Goal: Transaction & Acquisition: Book appointment/travel/reservation

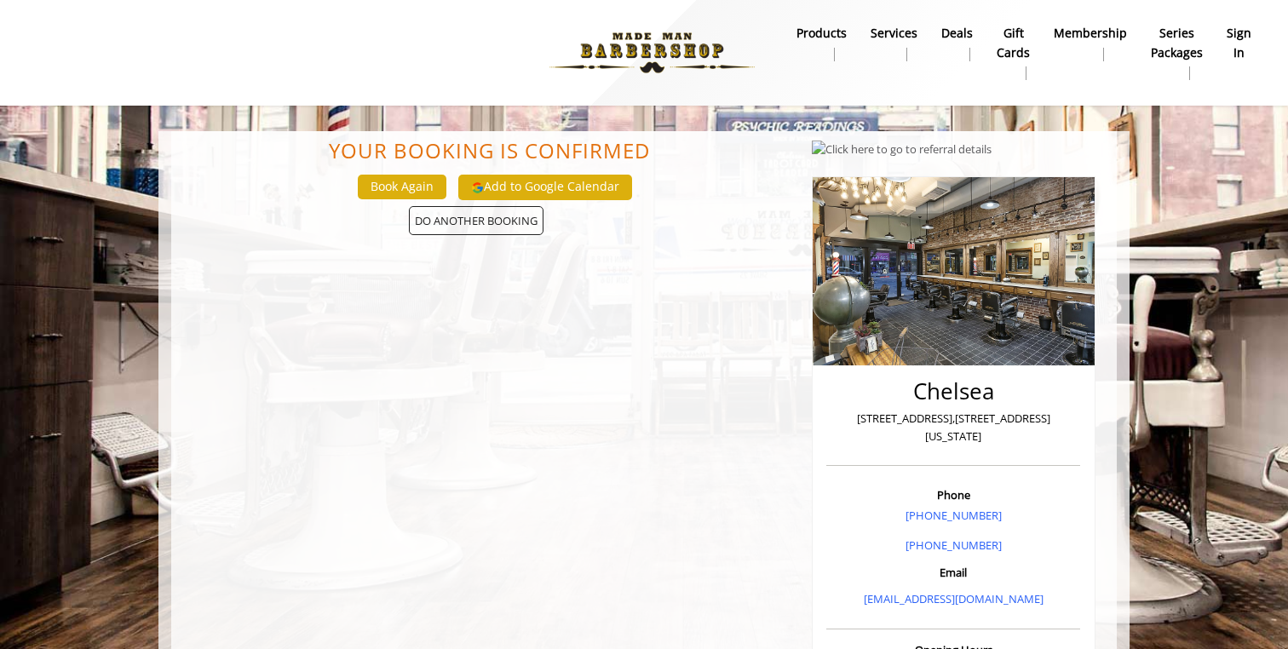
click at [699, 50] on img at bounding box center [652, 53] width 234 height 94
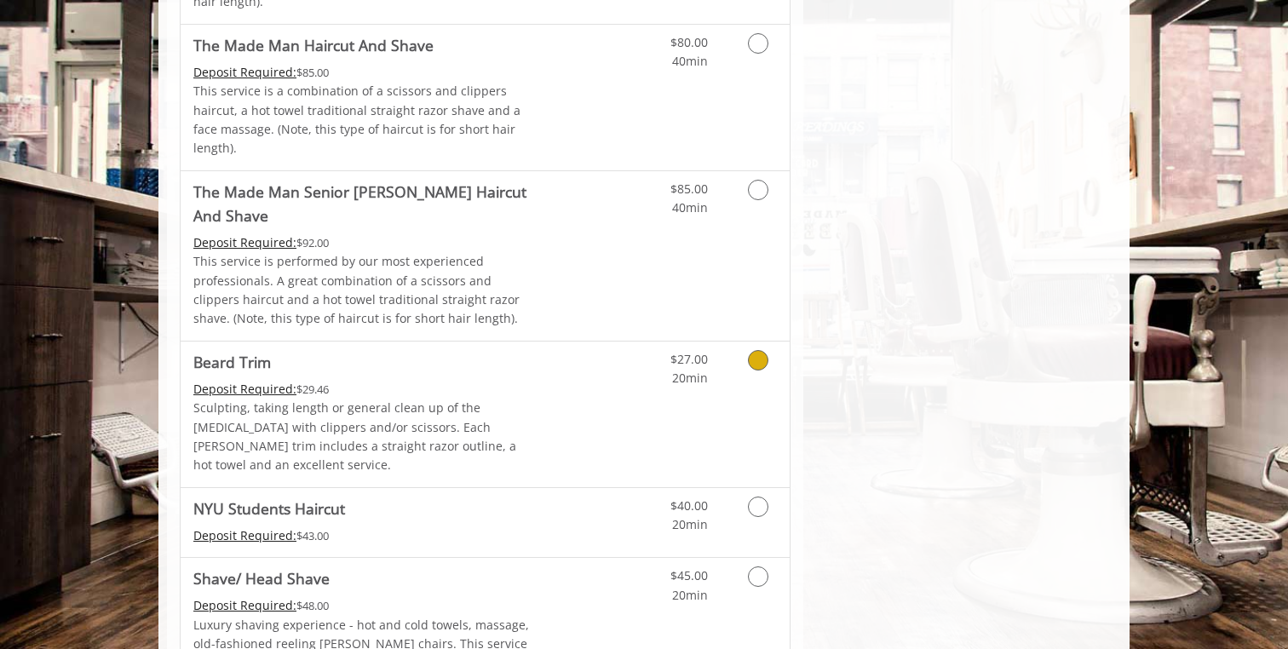
click at [728, 342] on div "Grooming services" at bounding box center [755, 365] width 69 height 47
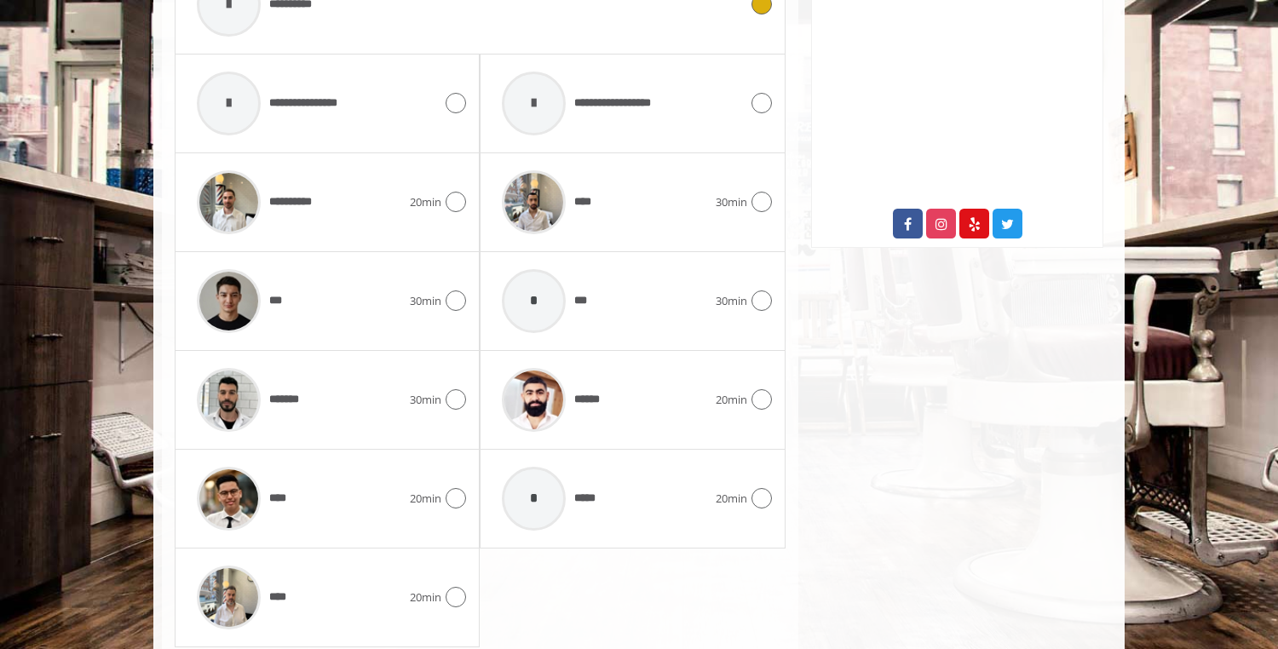
scroll to position [866, 0]
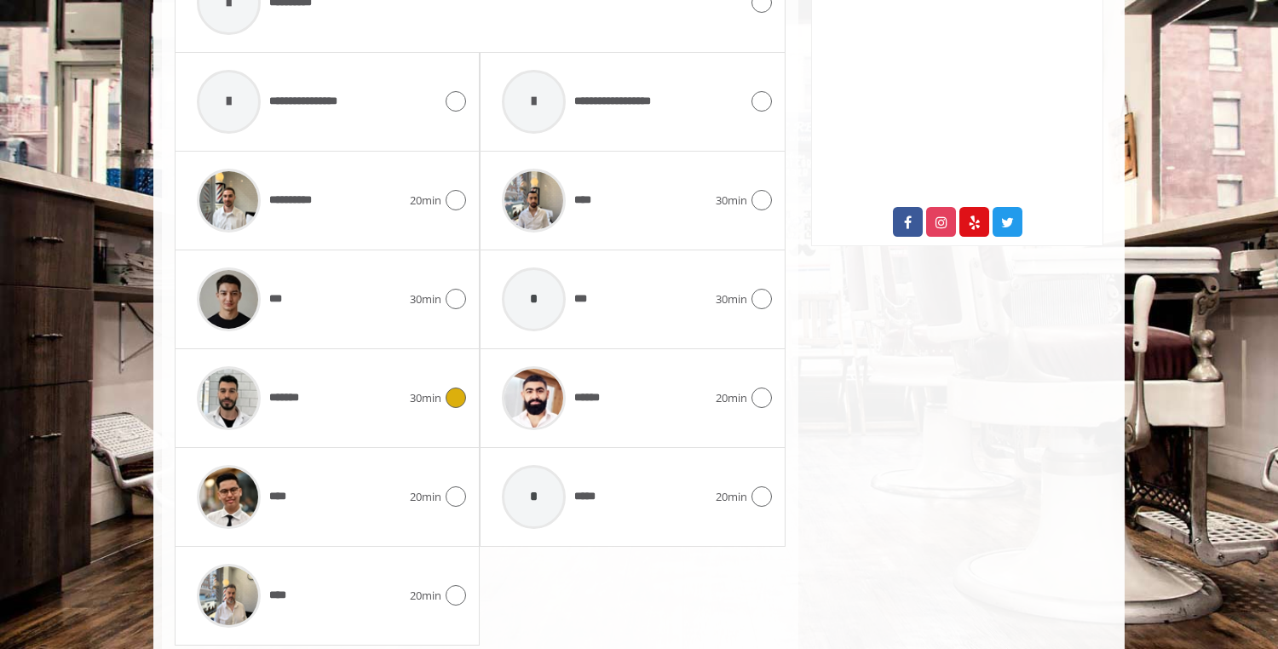
click at [446, 388] on div at bounding box center [453, 398] width 25 height 20
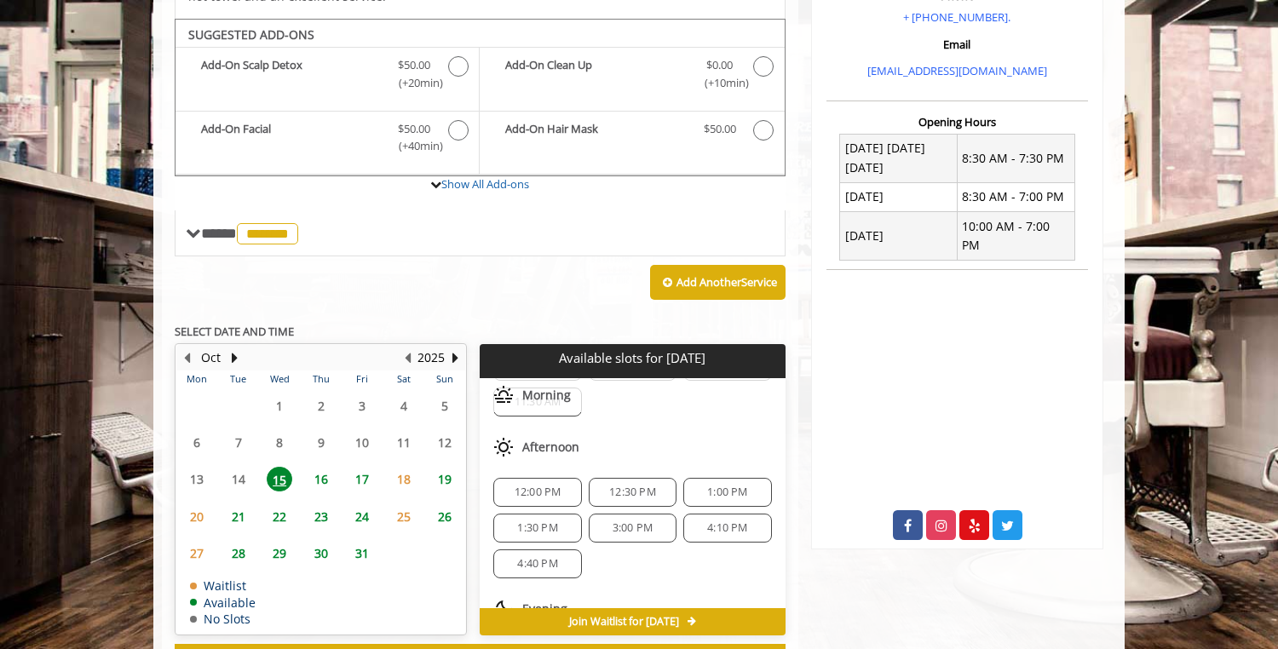
scroll to position [123, 0]
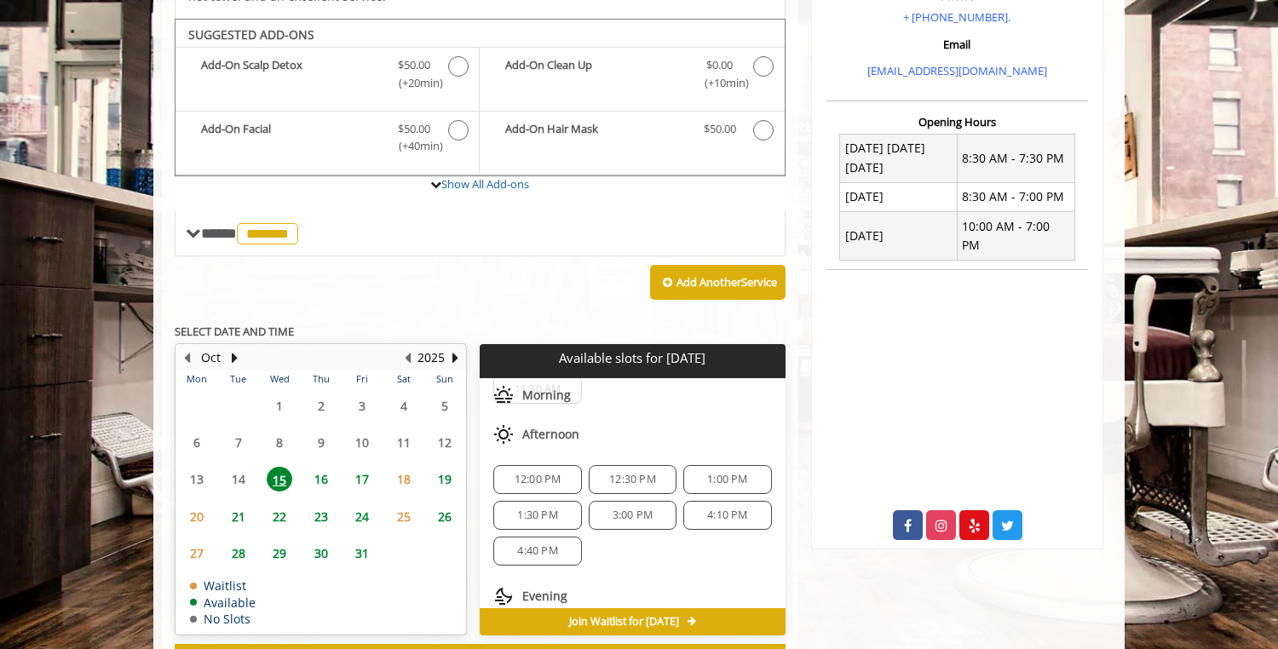
click at [322, 467] on span "16" at bounding box center [321, 479] width 26 height 25
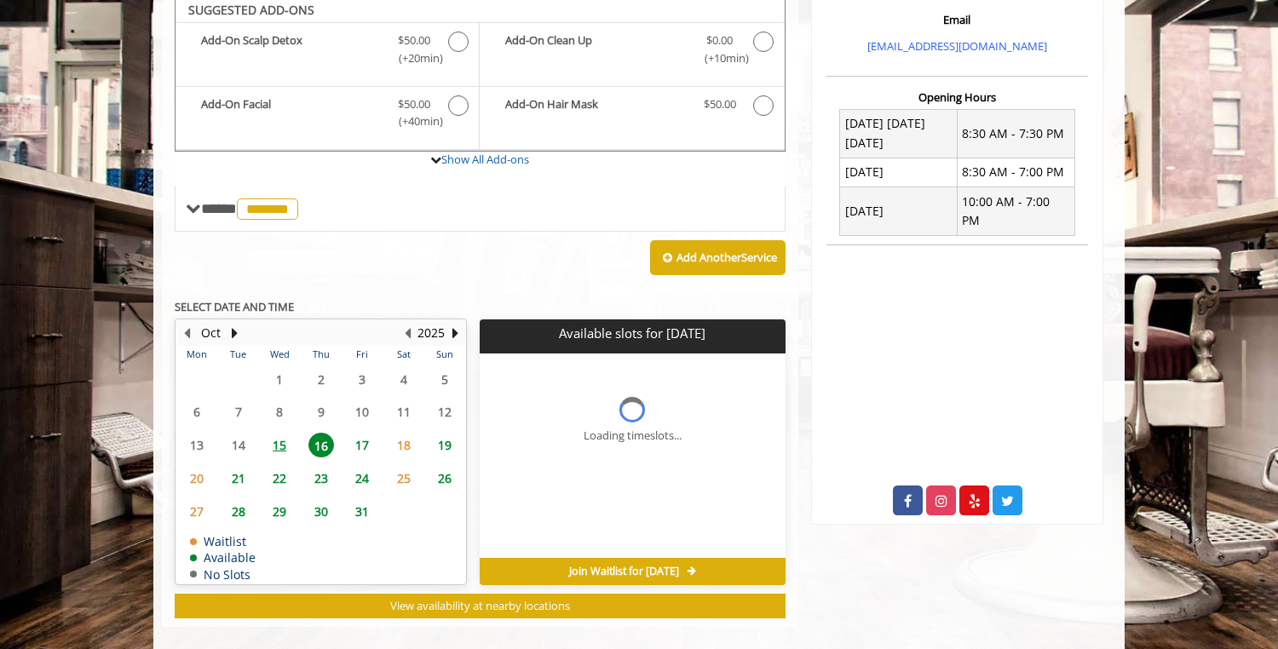
scroll to position [613, 0]
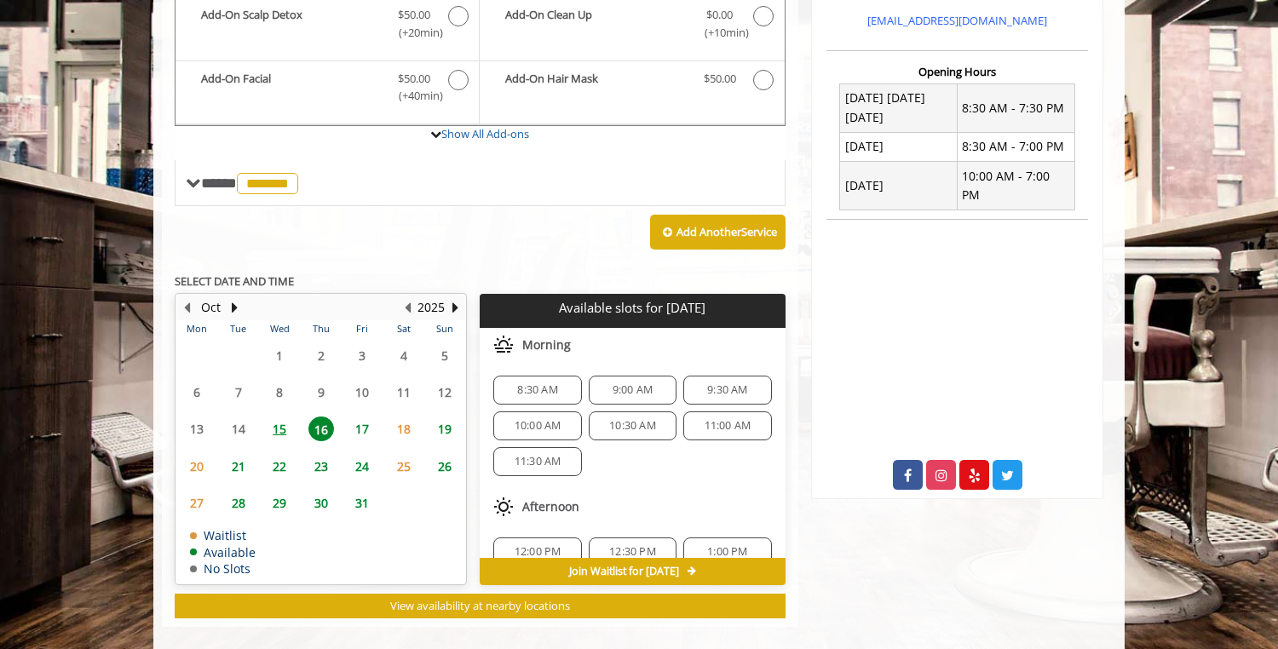
click at [318, 417] on span "16" at bounding box center [321, 429] width 26 height 25
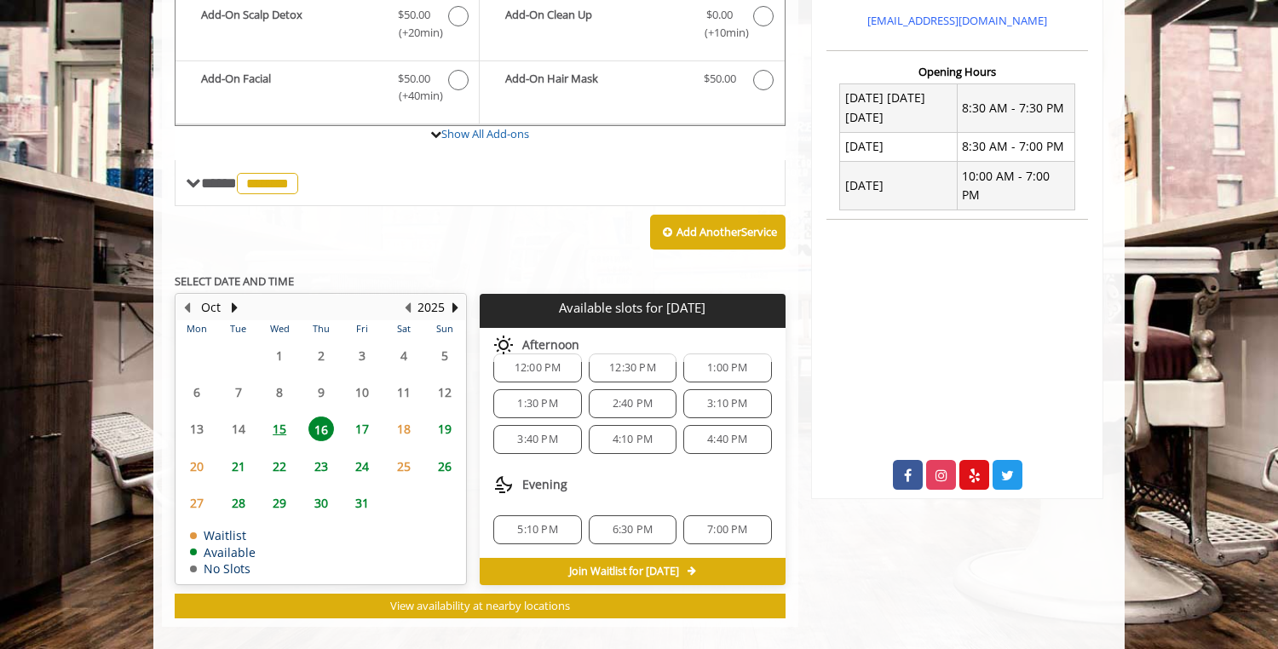
click at [639, 433] on span "4:10 PM" at bounding box center [633, 440] width 40 height 14
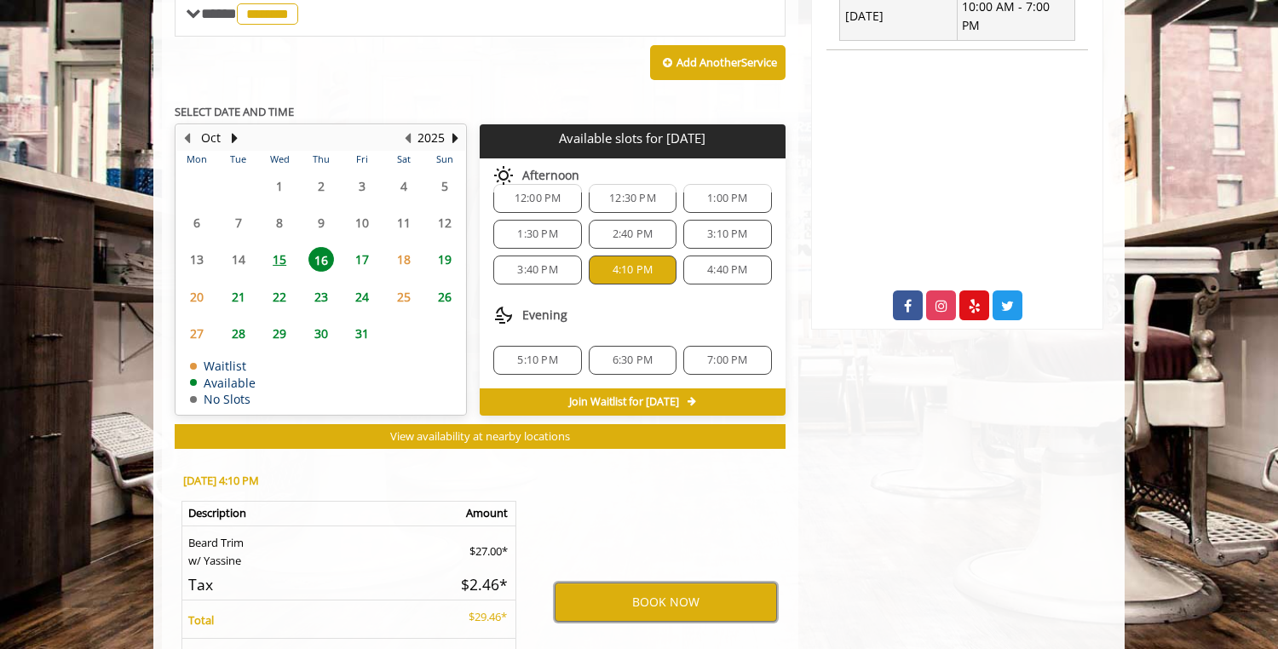
scroll to position [780, 0]
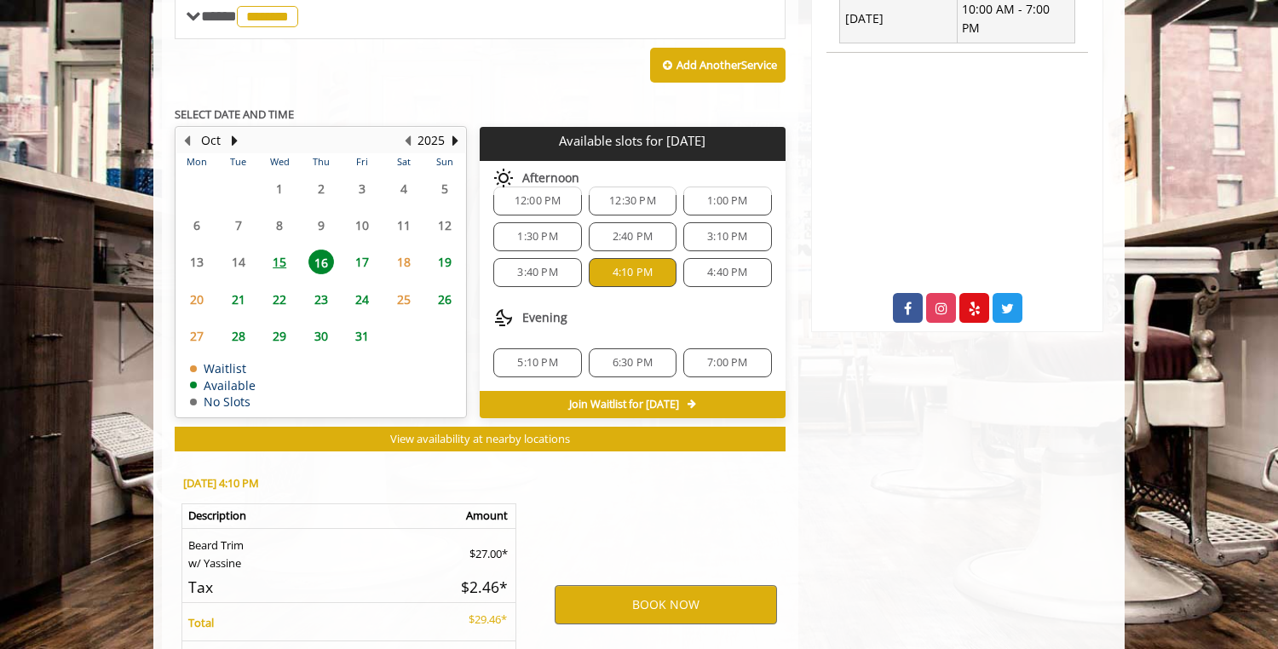
click at [273, 250] on span "15" at bounding box center [280, 262] width 26 height 25
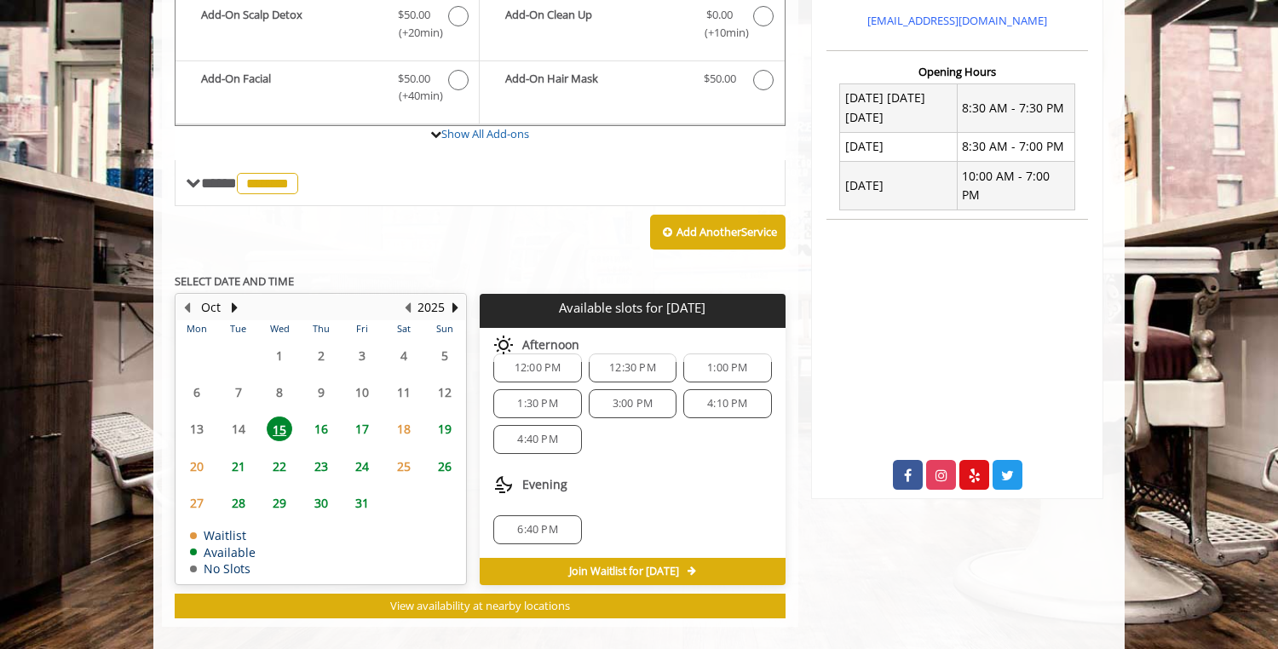
scroll to position [0, 0]
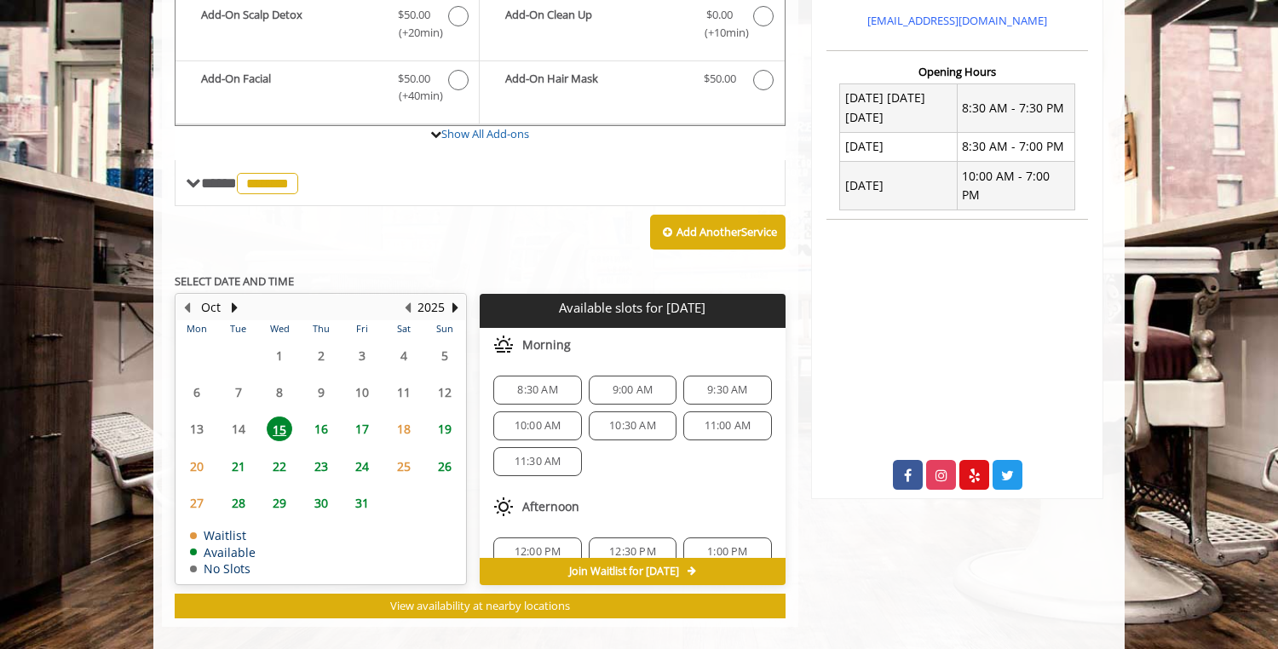
click at [322, 417] on span "16" at bounding box center [321, 429] width 26 height 25
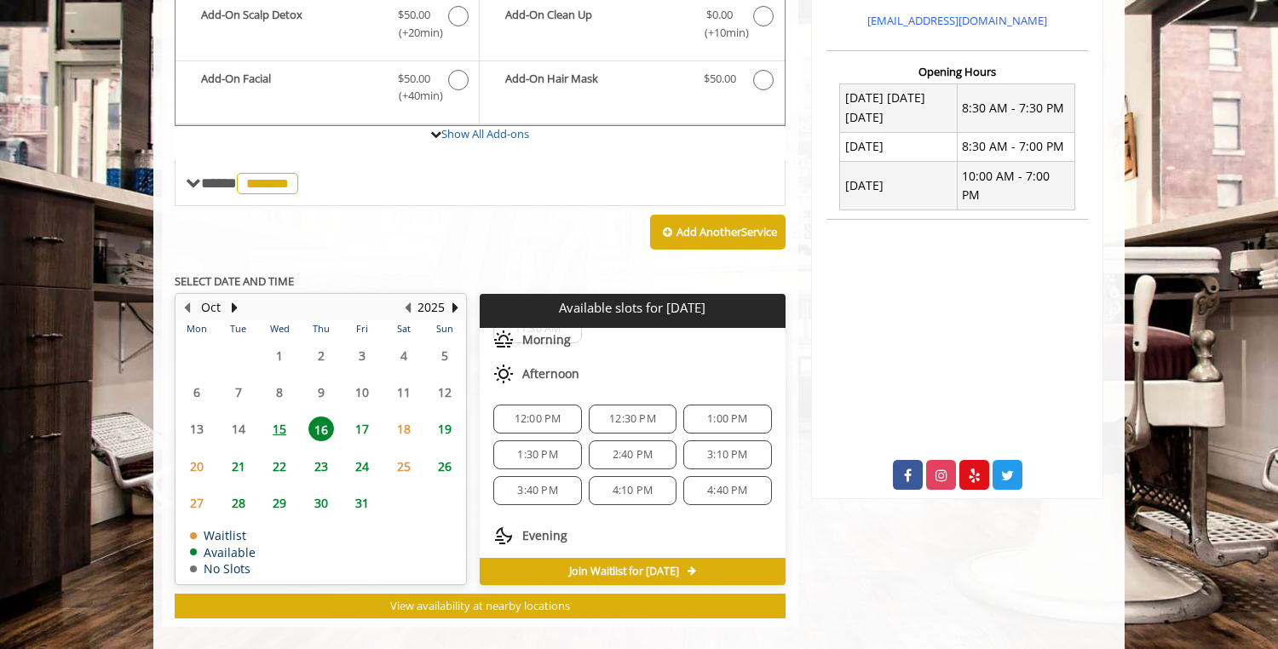
scroll to position [142, 0]
click at [618, 475] on span "4:10 PM" at bounding box center [633, 482] width 40 height 14
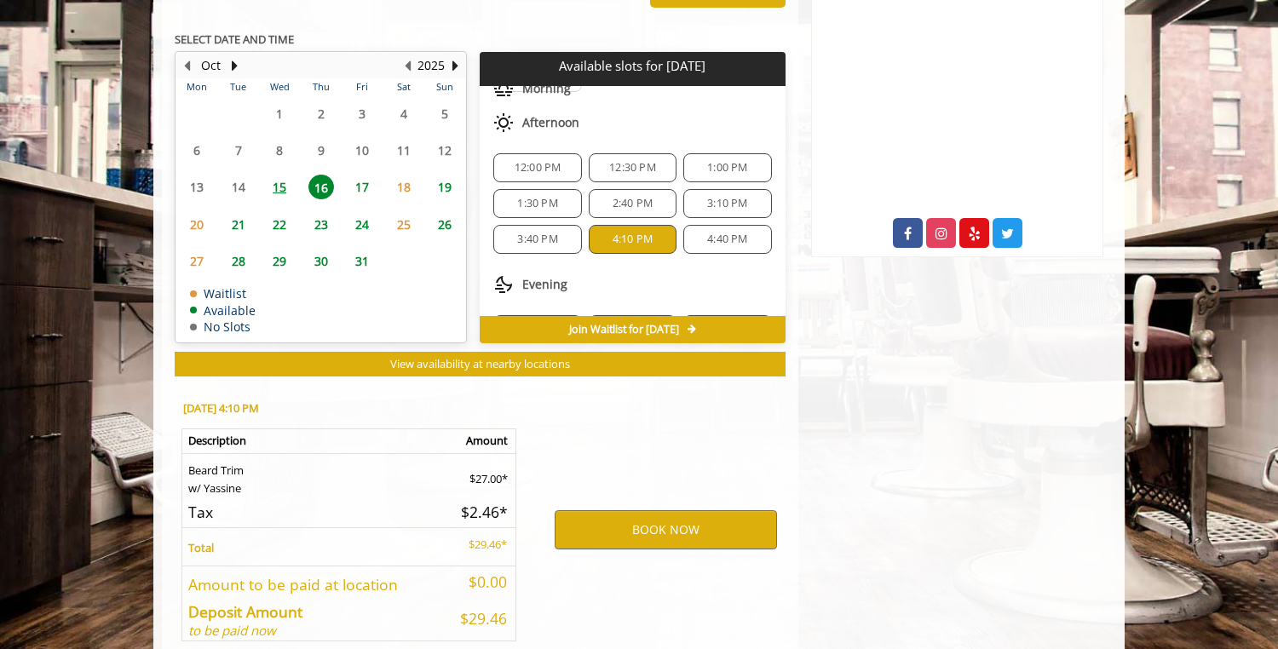
scroll to position [920, 0]
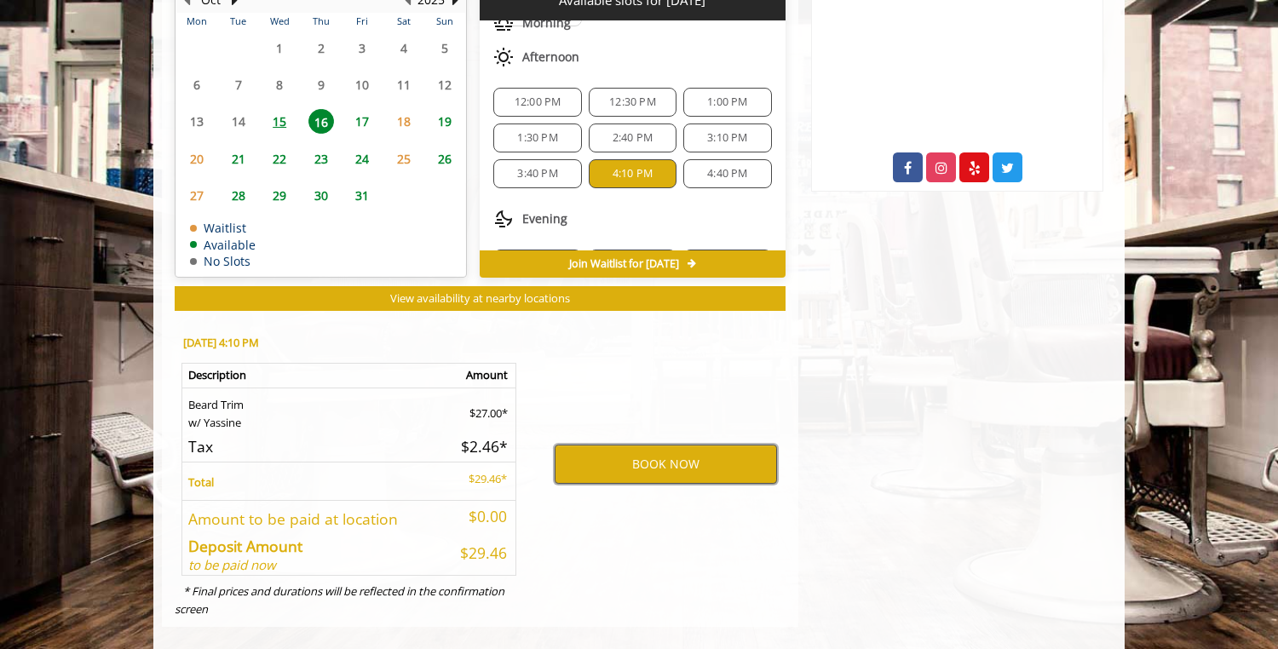
click at [655, 449] on button "BOOK NOW" at bounding box center [666, 464] width 222 height 39
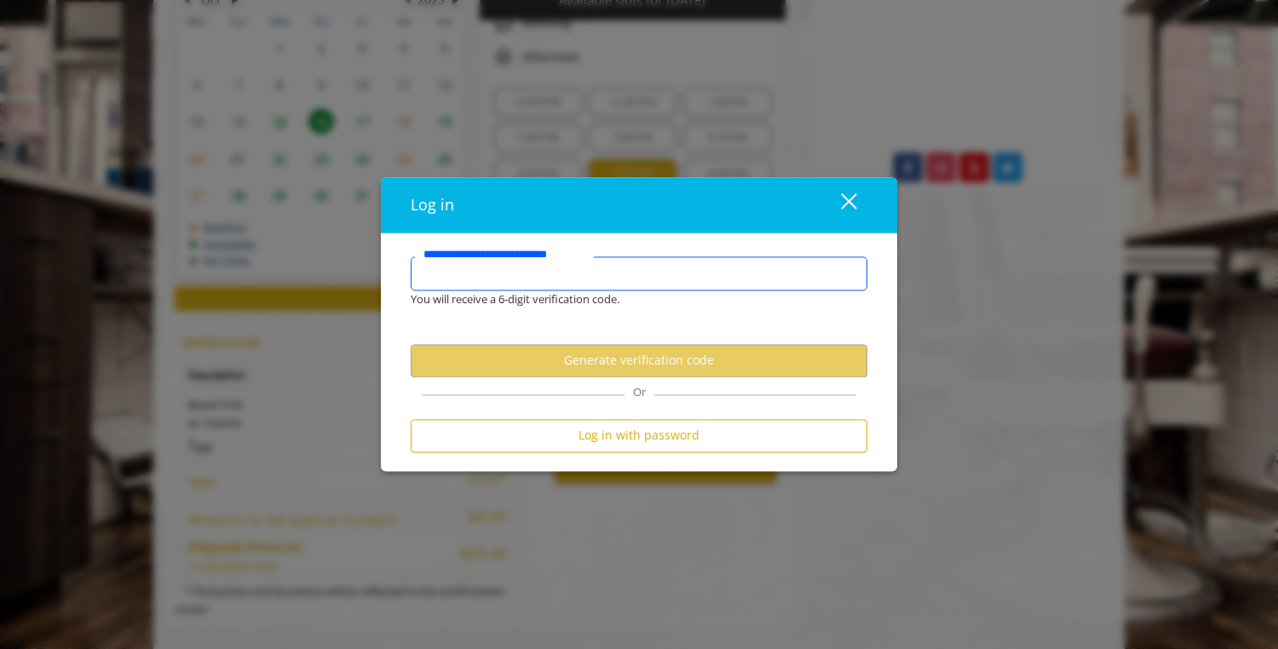
click at [527, 275] on input "**********" at bounding box center [639, 273] width 457 height 34
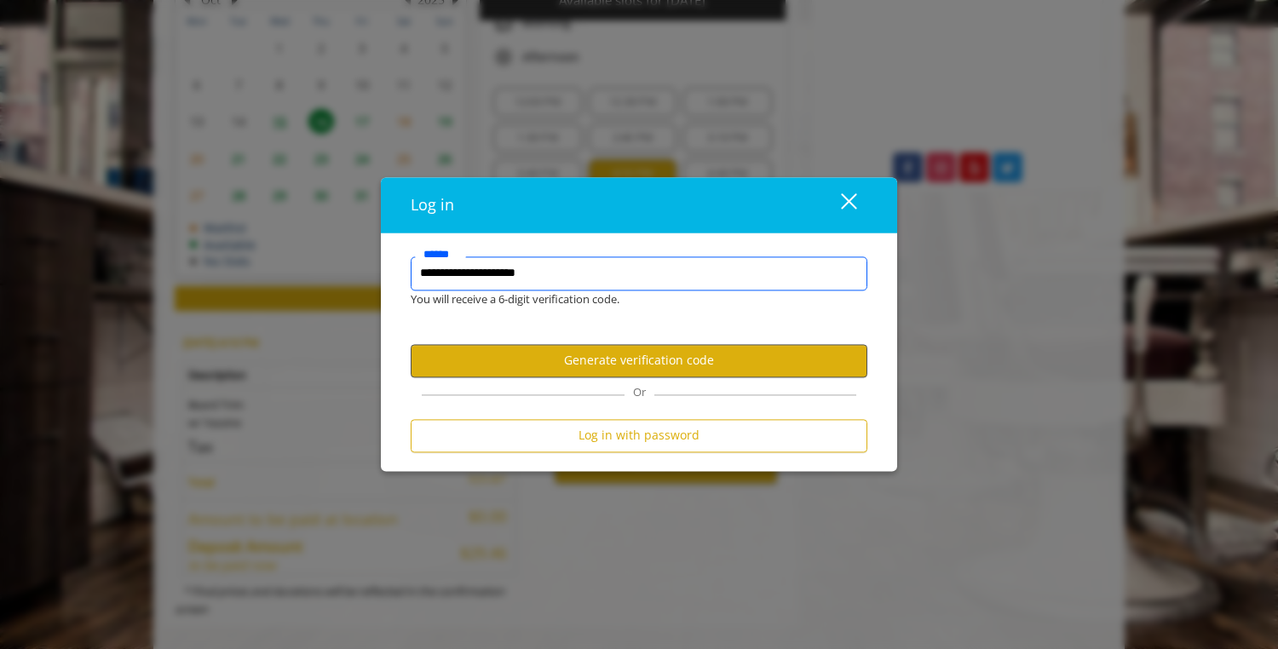
type input "**********"
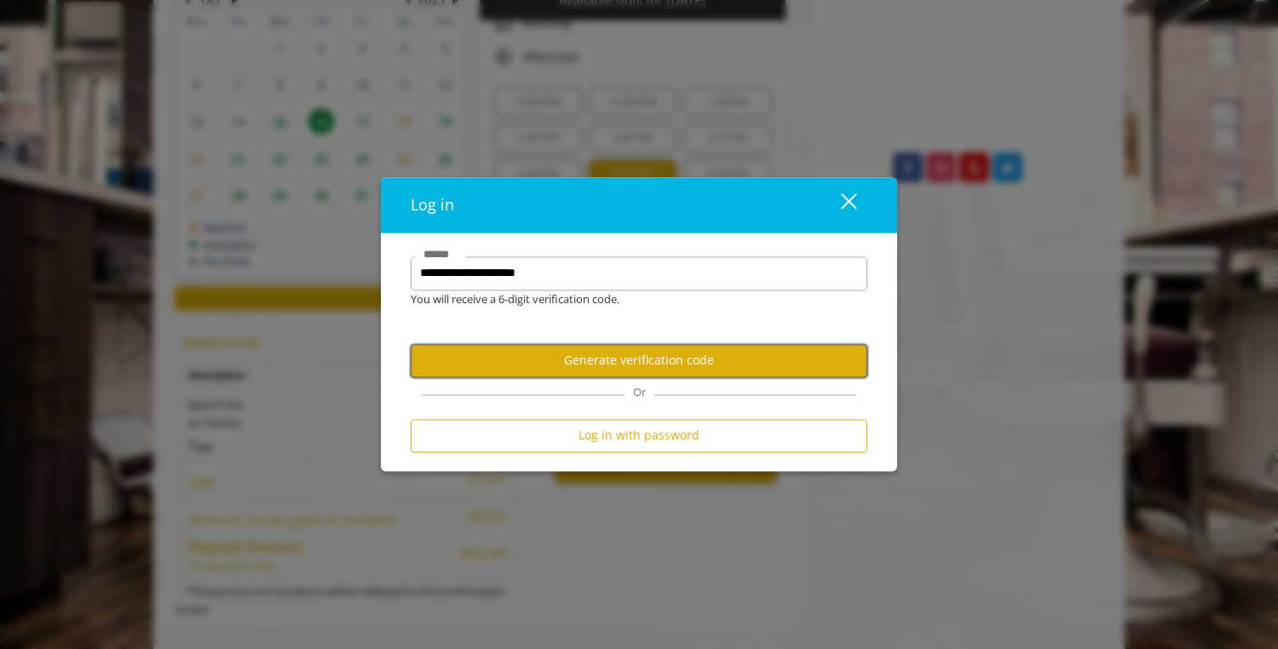
scroll to position [0, 0]
click at [610, 362] on button "Generate verification code" at bounding box center [639, 360] width 457 height 33
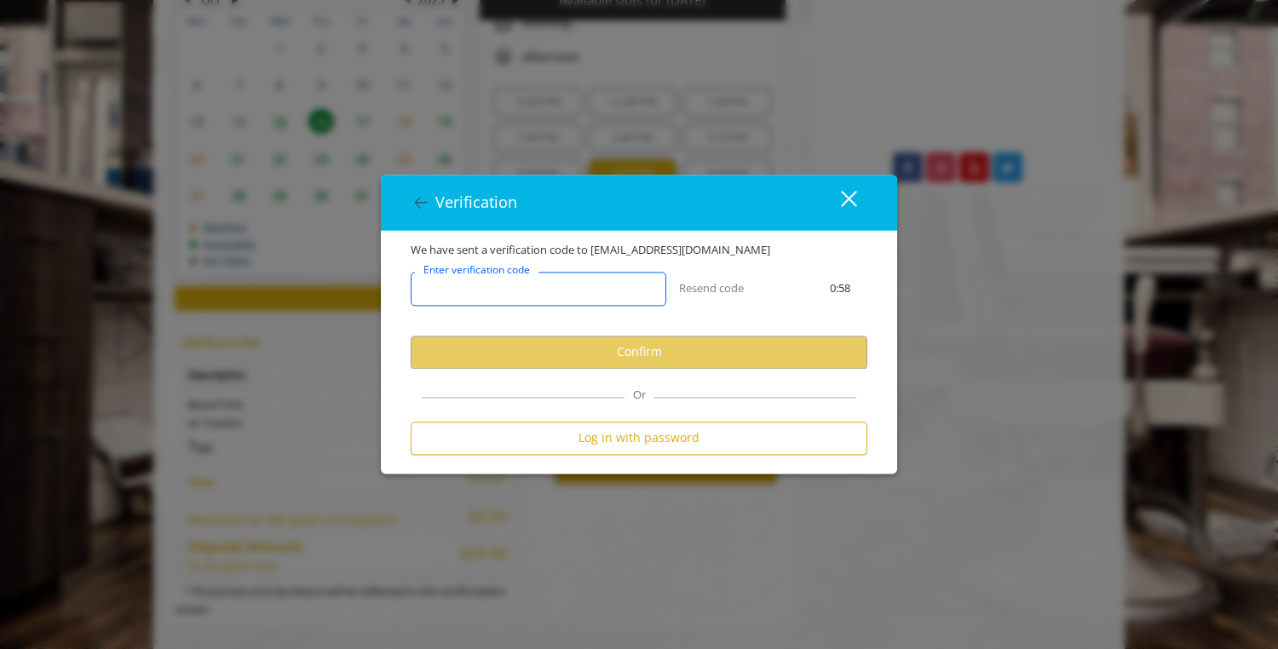
click at [568, 302] on input "Enter verification code" at bounding box center [539, 289] width 256 height 34
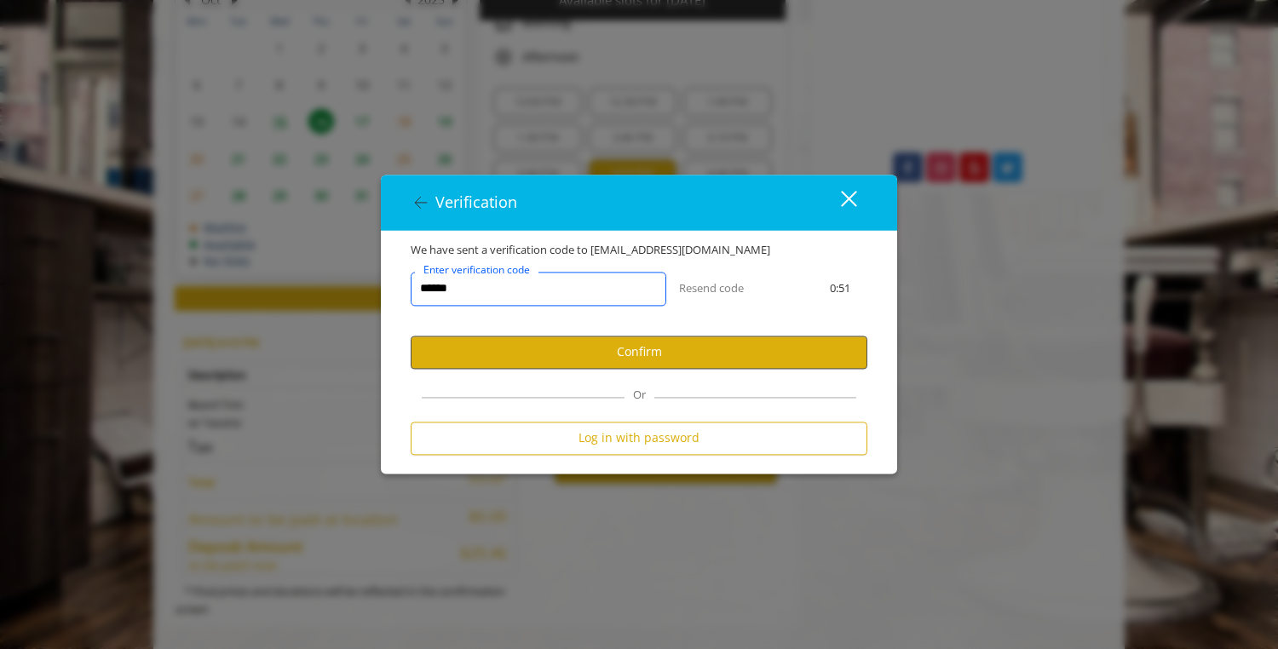
type input "******"
click at [639, 358] on button "Confirm" at bounding box center [639, 352] width 457 height 33
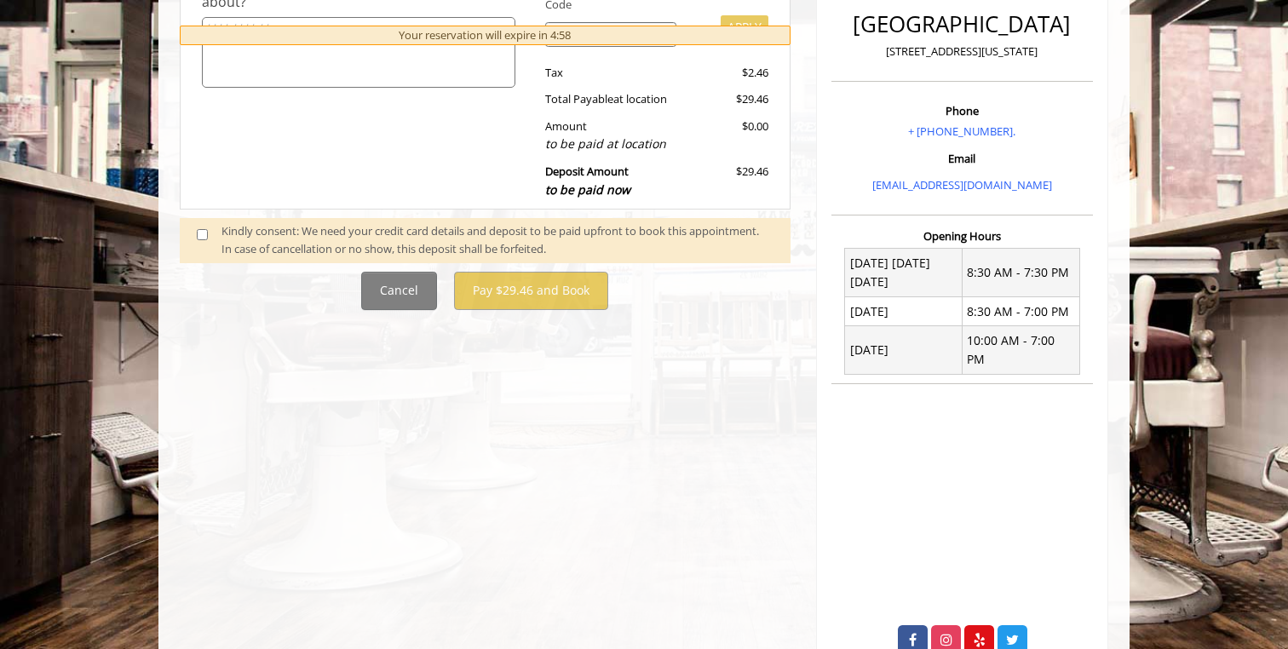
scroll to position [487, 0]
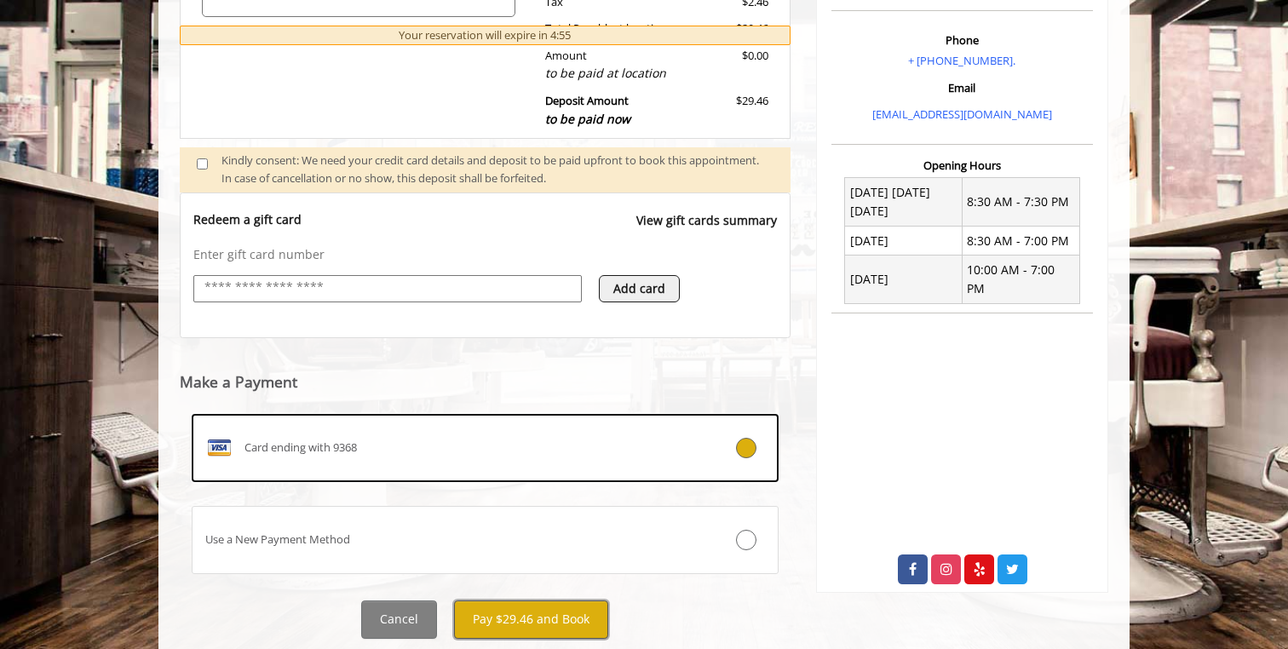
click at [533, 625] on button "Pay $29.46 and Book" at bounding box center [531, 620] width 154 height 38
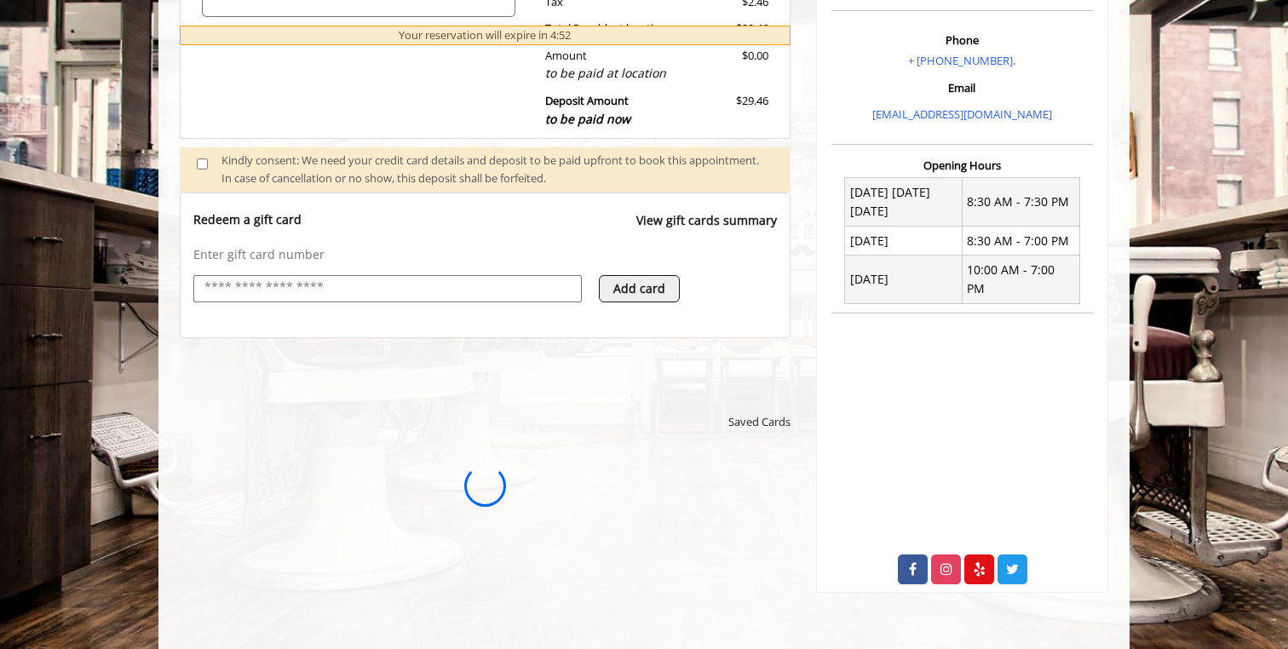
scroll to position [0, 0]
